Goal: Information Seeking & Learning: Learn about a topic

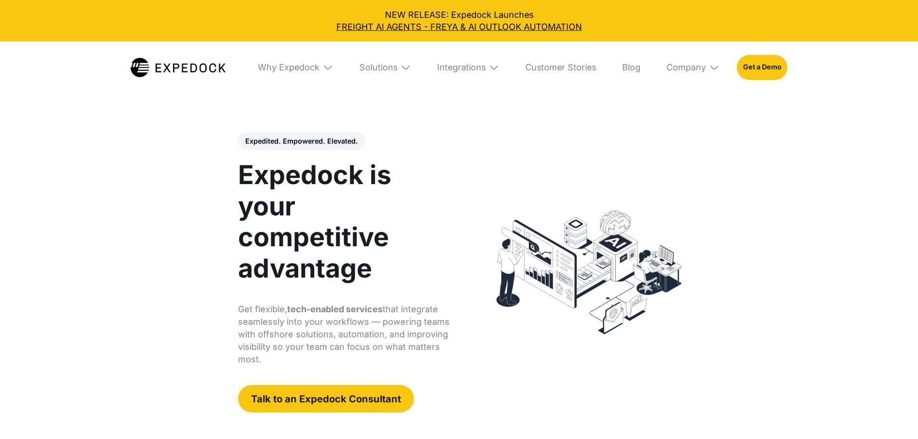
select select
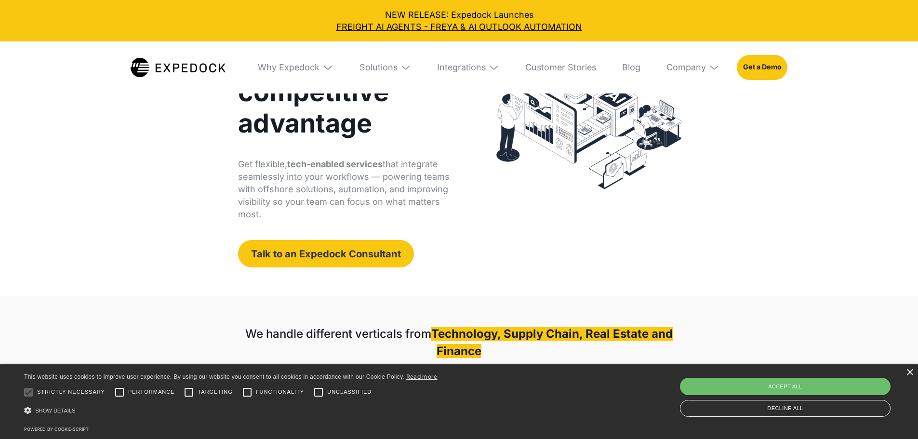
click at [256, 240] on link "Talk to an Expedock Consultant" at bounding box center [326, 253] width 176 height 27
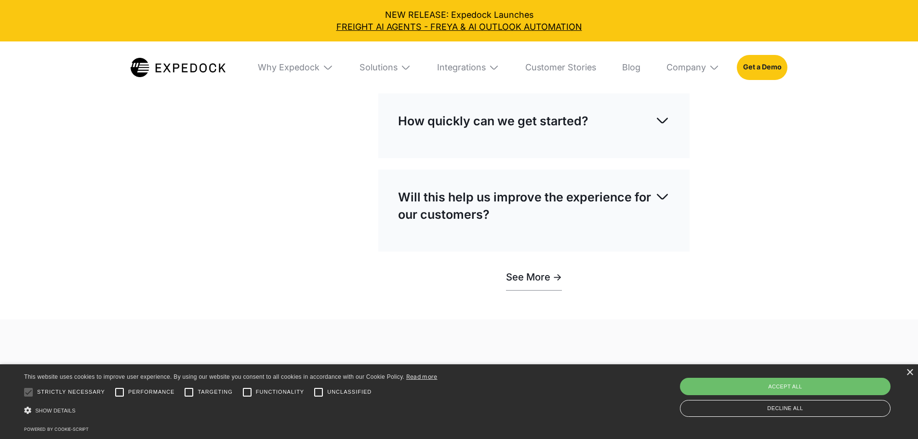
scroll to position [3080, 0]
click at [918, 372] on div "× This website uses cookies to improve user experience. By using our website yo…" at bounding box center [459, 401] width 918 height 75
click at [913, 370] on div "× This website uses cookies to improve user experience. By using our website yo…" at bounding box center [459, 401] width 918 height 75
click at [913, 371] on div "× This website uses cookies to improve user experience. By using our website yo…" at bounding box center [459, 401] width 918 height 75
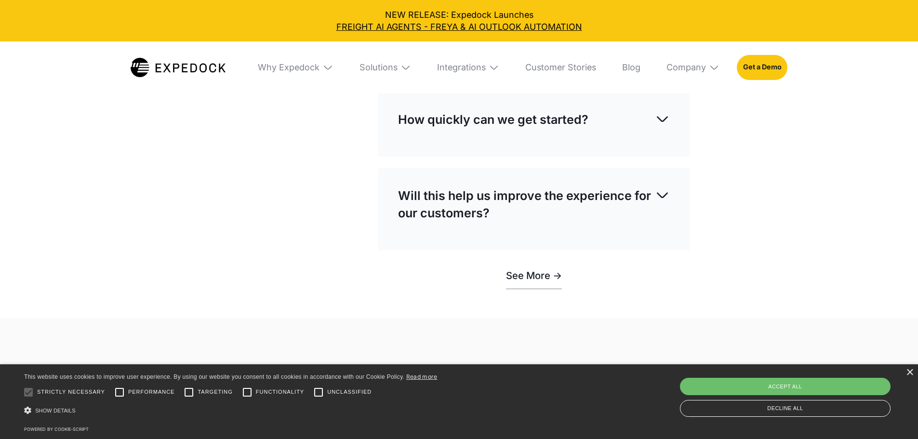
click at [906, 371] on div "× This website uses cookies to improve user experience. By using our website yo…" at bounding box center [459, 401] width 918 height 75
click at [908, 374] on div "×" at bounding box center [909, 372] width 7 height 7
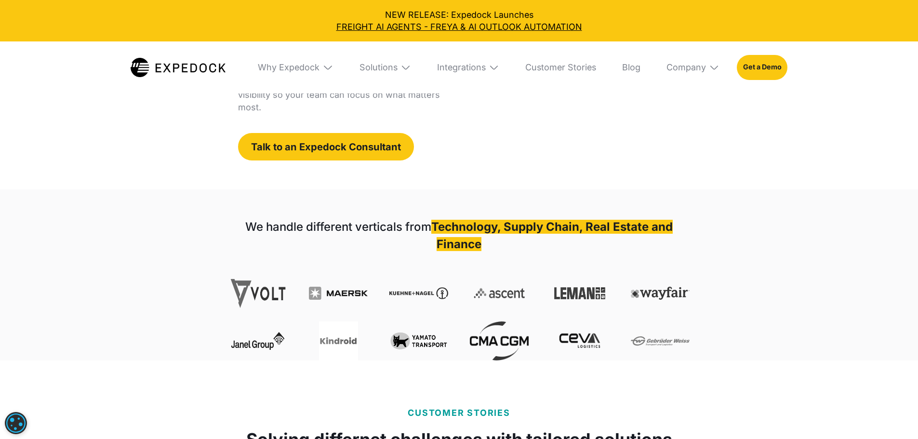
scroll to position [0, 0]
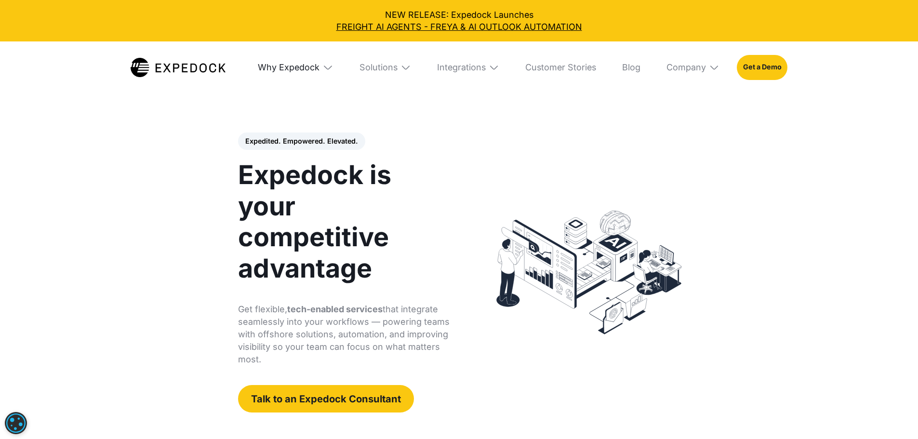
click at [287, 70] on div "Why Expedock" at bounding box center [289, 67] width 62 height 11
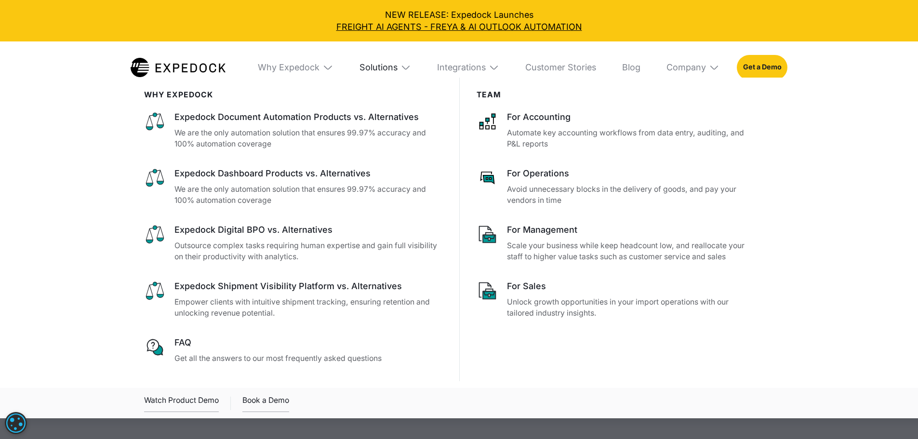
click at [386, 65] on div "Solutions" at bounding box center [379, 67] width 38 height 11
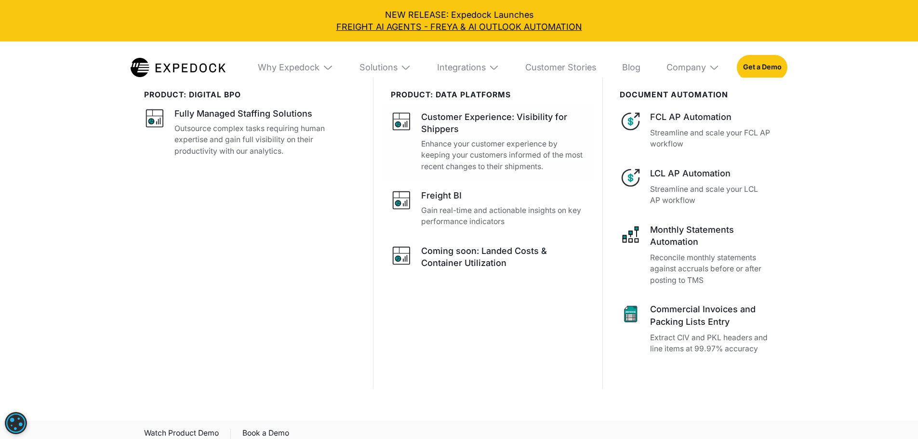
scroll to position [386, 0]
click at [369, 67] on div "Solutions" at bounding box center [379, 67] width 38 height 11
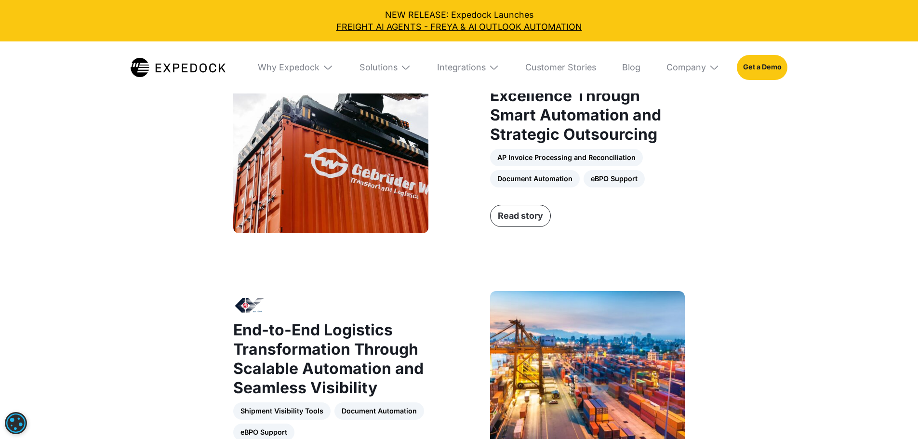
scroll to position [819, 0]
click at [521, 227] on link "Read story" at bounding box center [520, 216] width 61 height 22
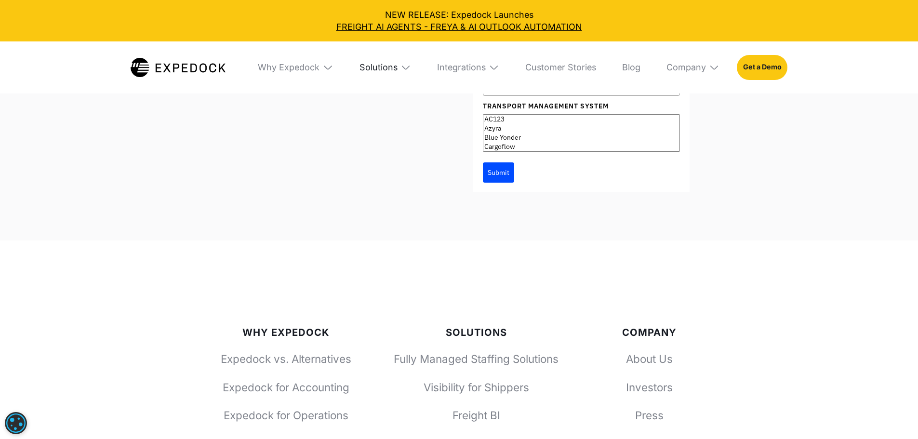
scroll to position [3535, 0]
click at [406, 68] on img at bounding box center [406, 67] width 11 height 11
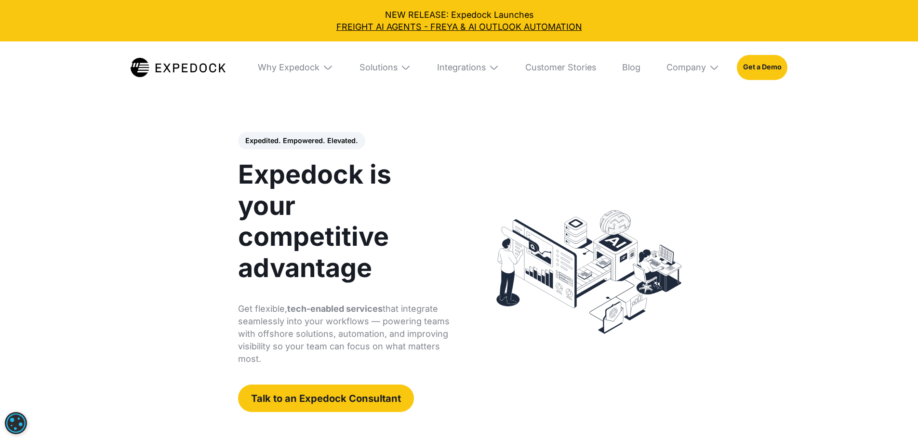
scroll to position [0, 0]
click at [462, 69] on div "Integrations" at bounding box center [461, 67] width 49 height 11
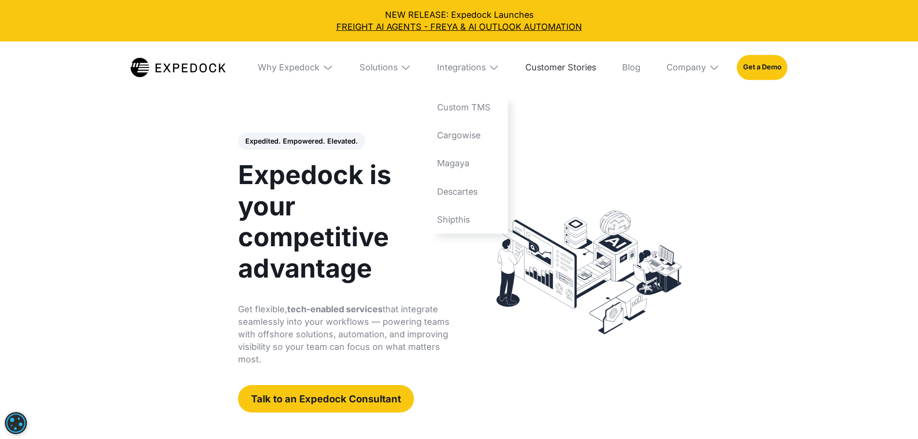
click at [563, 74] on link "Customer Stories" at bounding box center [561, 67] width 88 height 52
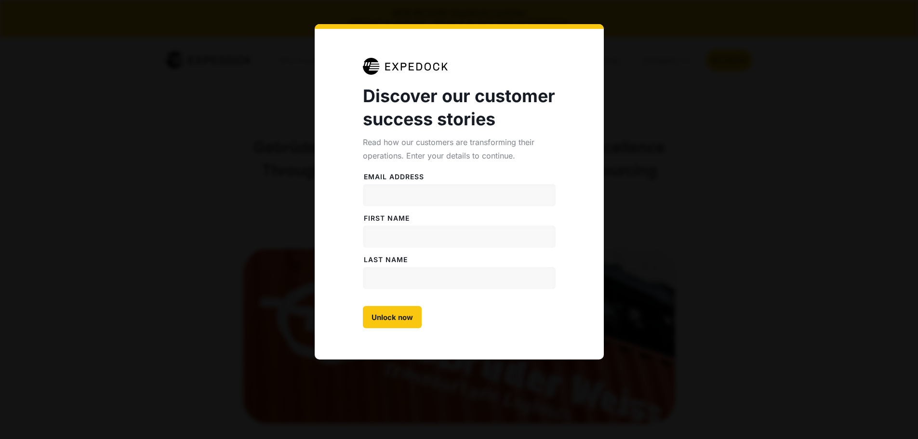
select select
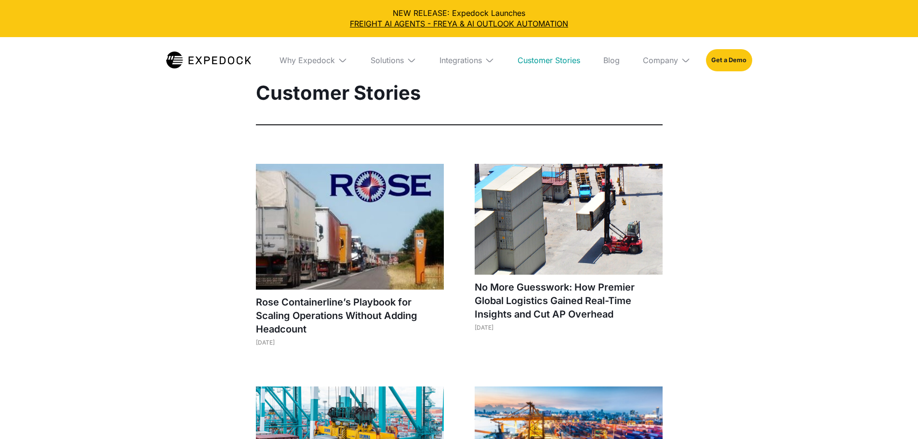
select select
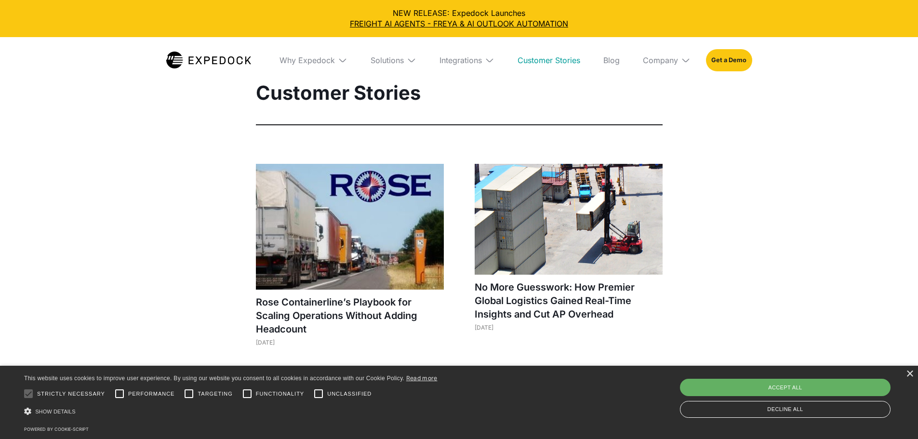
click at [858, 382] on div "Accept all" at bounding box center [785, 387] width 211 height 17
checkbox input "true"
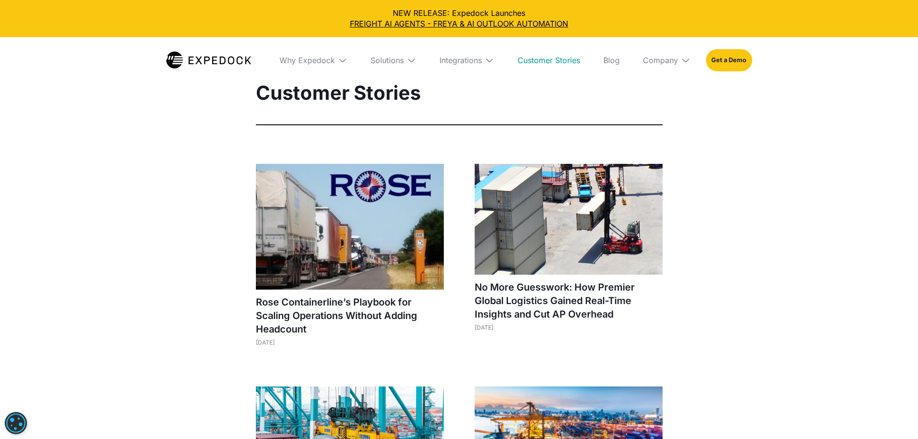
click at [329, 294] on div "Rose Containerline’s Playbook for Scaling Operations Without Adding Headcount […" at bounding box center [350, 255] width 188 height 182
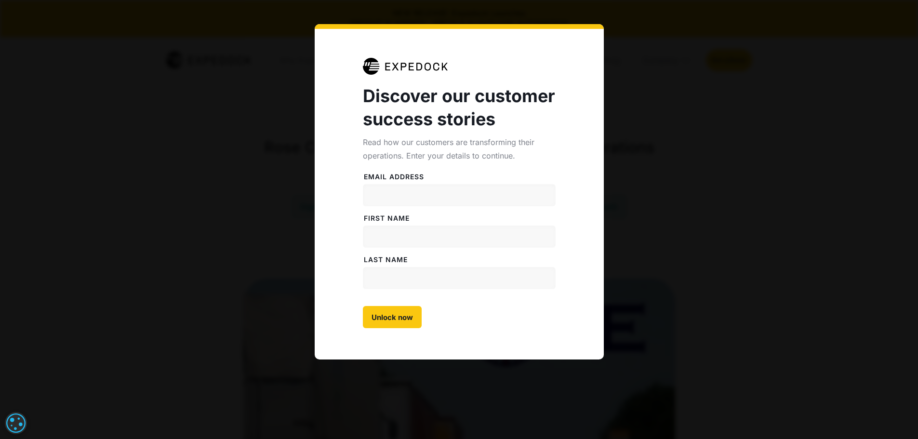
select select
click at [595, 53] on div "Discover our customer success stories Read how our customers are transforming t…" at bounding box center [459, 191] width 289 height 335
click at [693, 201] on div "Discover our customer success stories Read how our customers are transforming t…" at bounding box center [459, 219] width 918 height 439
click at [725, 104] on div "Discover our customer success stories Read how our customers are transforming t…" at bounding box center [459, 219] width 918 height 439
drag, startPoint x: 608, startPoint y: 178, endPoint x: 602, endPoint y: 201, distance: 24.4
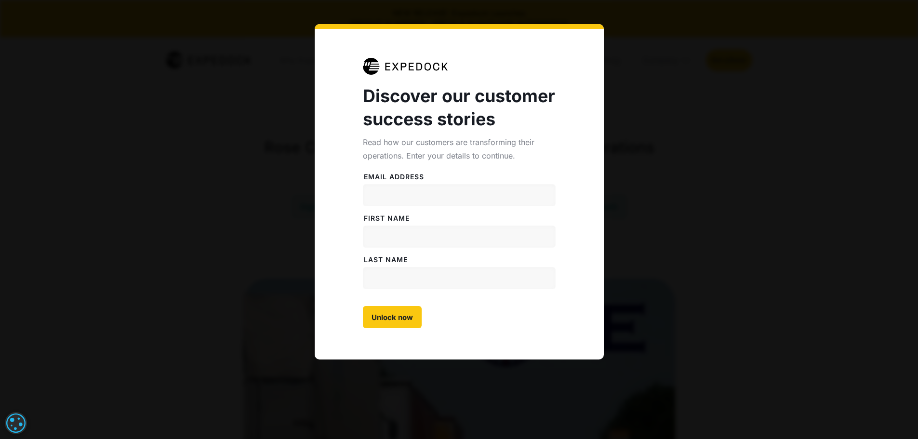
click at [608, 178] on div "Discover our customer success stories Read how our customers are transforming t…" at bounding box center [459, 219] width 918 height 439
click at [635, 73] on div "Discover our customer success stories Read how our customers are transforming t…" at bounding box center [459, 219] width 918 height 439
click at [750, 15] on div "Discover our customer success stories Read how our customers are transforming t…" at bounding box center [459, 219] width 918 height 439
click at [820, 23] on div "Discover our customer success stories Read how our customers are transforming t…" at bounding box center [459, 219] width 918 height 439
drag, startPoint x: 566, startPoint y: 13, endPoint x: 412, endPoint y: 86, distance: 170.7
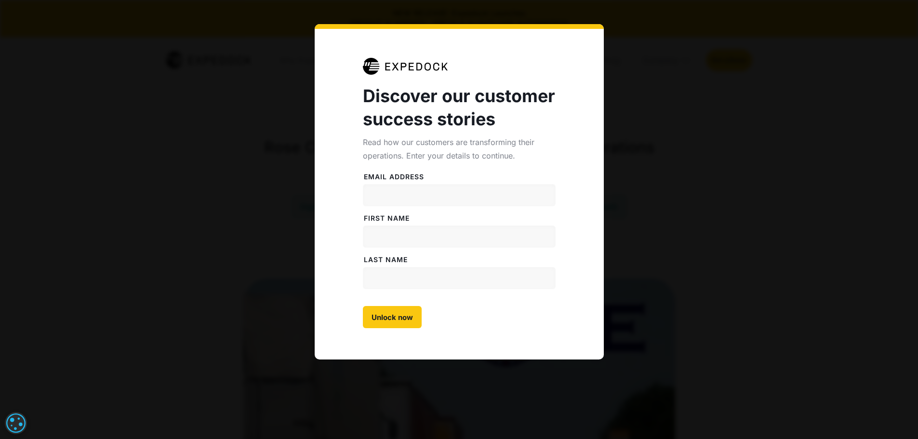
click at [561, 15] on div "Discover our customer success stories Read how our customers are transforming t…" at bounding box center [459, 219] width 918 height 439
